Goal: Navigation & Orientation: Find specific page/section

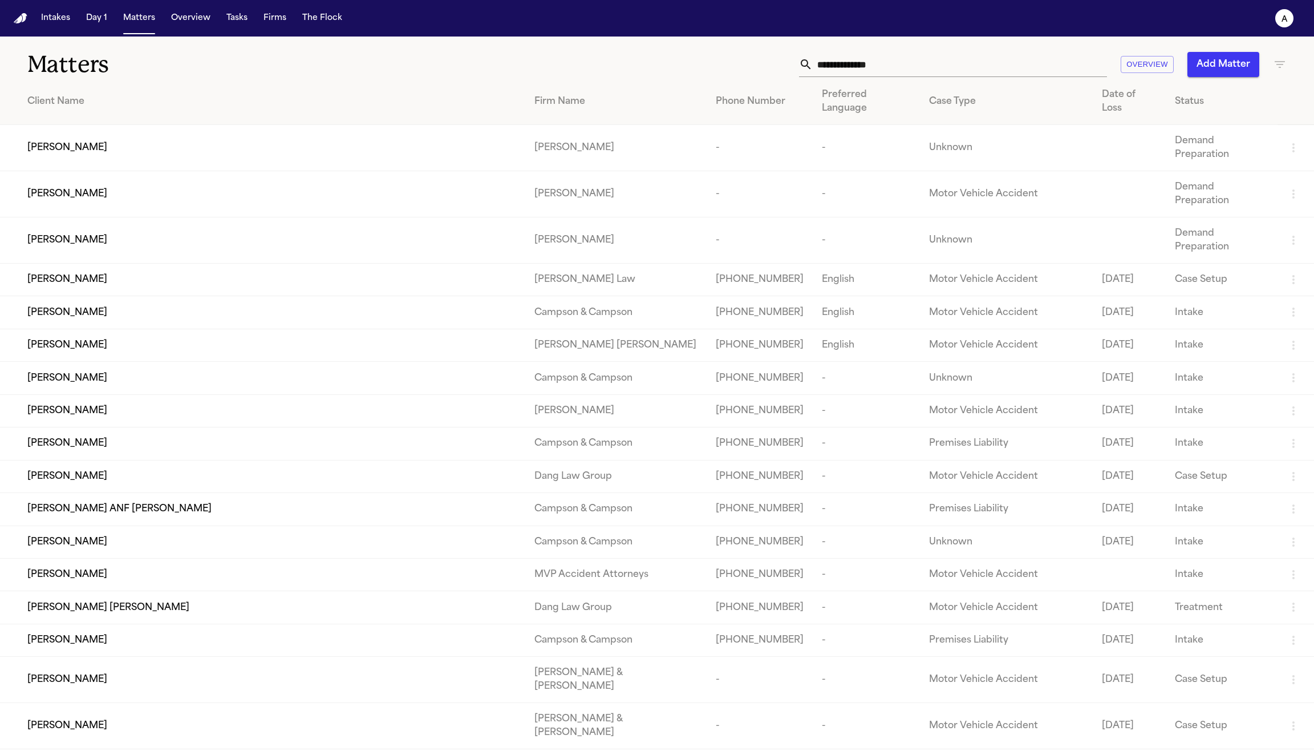
click at [59, 20] on button "Intakes" at bounding box center [56, 18] width 38 height 21
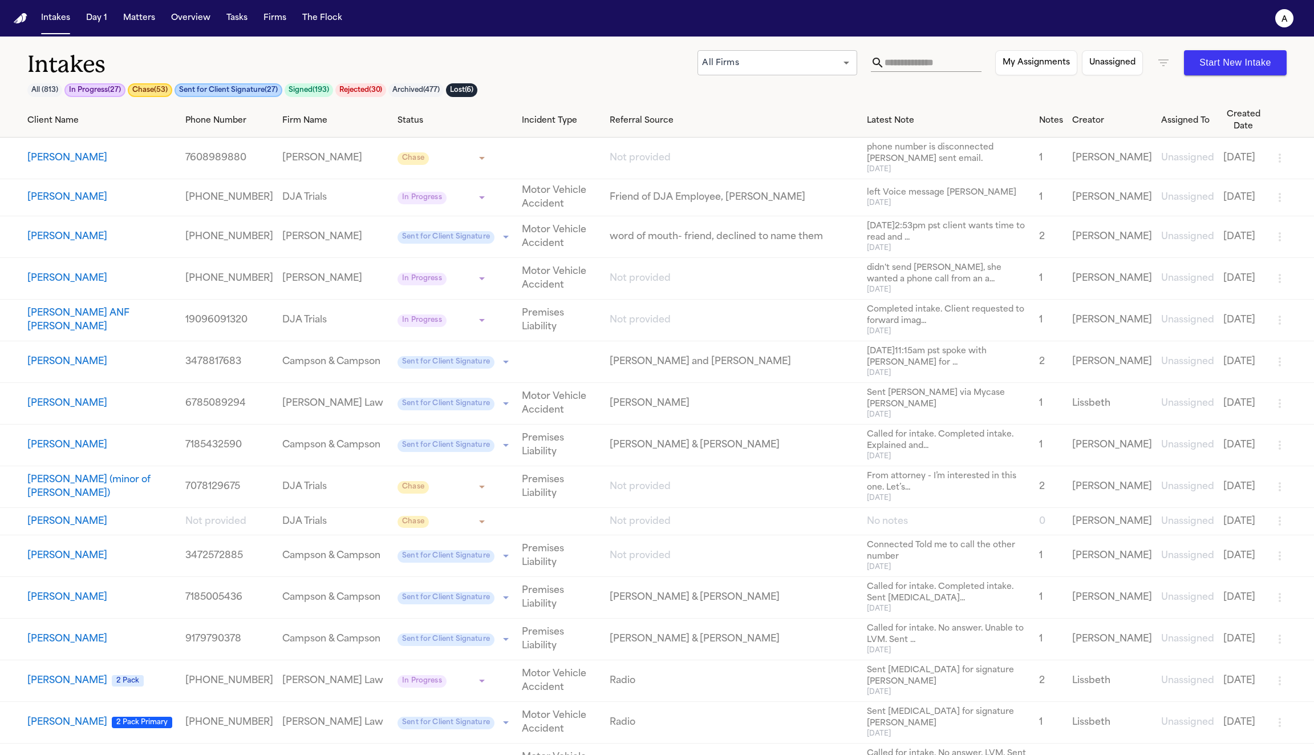
click at [901, 64] on input "text" at bounding box center [933, 63] width 97 height 18
click at [565, 56] on h1 "Intakes" at bounding box center [362, 64] width 670 height 29
